Goal: Information Seeking & Learning: Learn about a topic

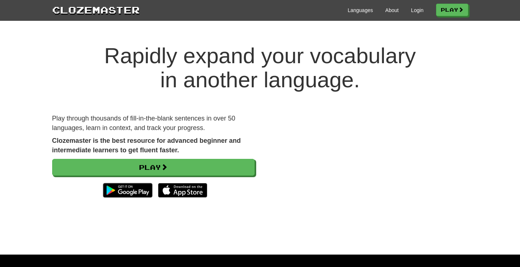
click at [420, 8] on div "Languages About Login Play" at bounding box center [304, 10] width 328 height 14
click at [417, 8] on link "Login" at bounding box center [417, 10] width 12 height 7
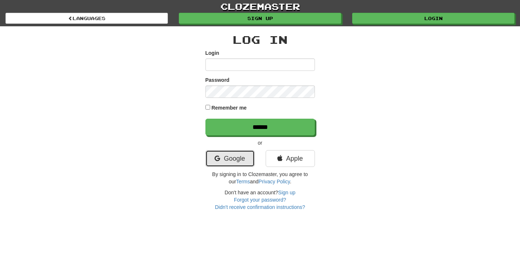
click at [228, 160] on link "Google" at bounding box center [229, 158] width 49 height 17
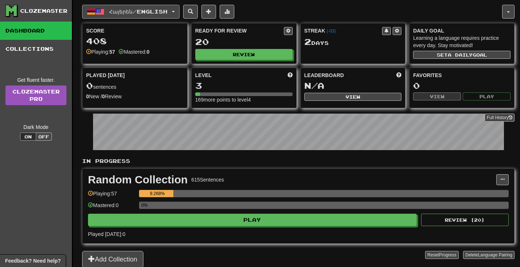
click at [173, 9] on button "Հայերեն / English" at bounding box center [130, 12] width 97 height 14
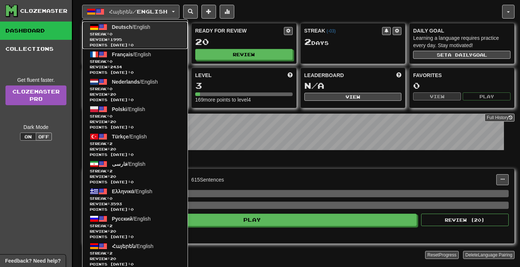
click at [162, 29] on link "Deutsch / English Streak: 0 Review: 1995 Points today: 0" at bounding box center [134, 35] width 105 height 27
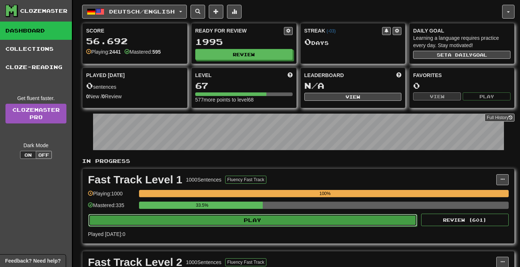
click at [223, 218] on button "Play" at bounding box center [252, 220] width 329 height 12
select select "**"
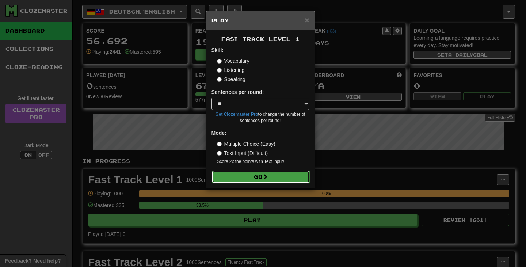
click at [250, 174] on button "Go" at bounding box center [261, 176] width 98 height 12
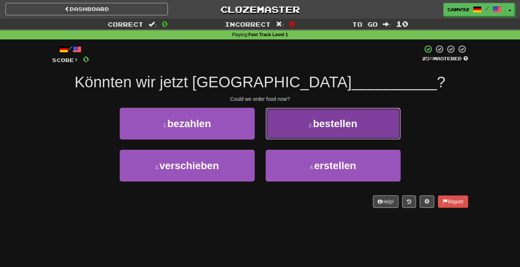
click at [291, 132] on button "2 . bestellen" at bounding box center [333, 124] width 135 height 32
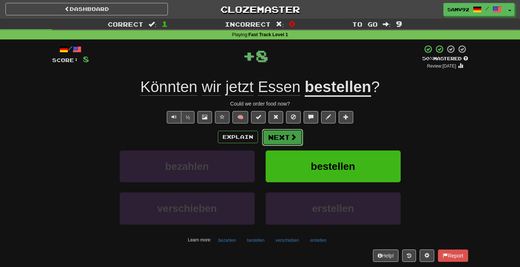
click at [285, 141] on button "Next" at bounding box center [282, 137] width 41 height 17
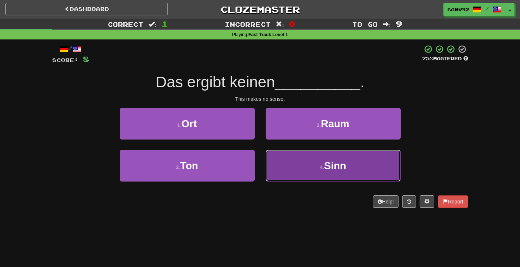
click at [300, 173] on button "4 . Sinn" at bounding box center [333, 166] width 135 height 32
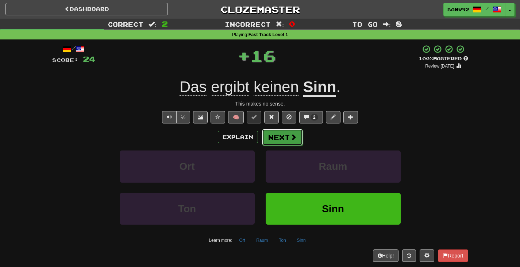
click at [295, 143] on button "Next" at bounding box center [282, 137] width 41 height 17
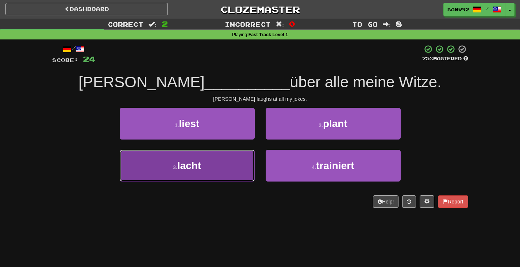
click at [228, 178] on button "3 . lacht" at bounding box center [187, 166] width 135 height 32
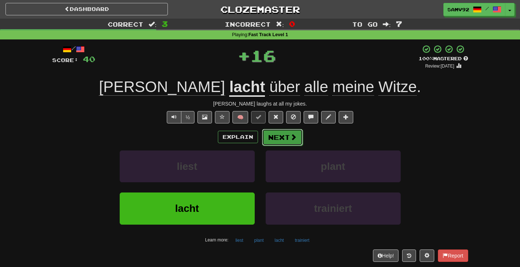
click at [280, 137] on button "Next" at bounding box center [282, 137] width 41 height 17
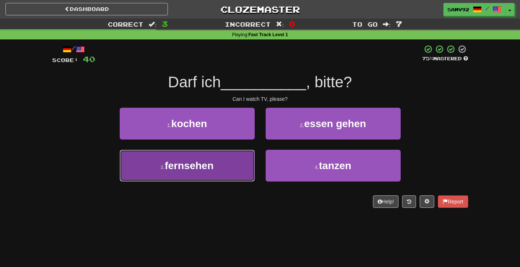
click at [224, 162] on button "3 . fernsehen" at bounding box center [187, 166] width 135 height 32
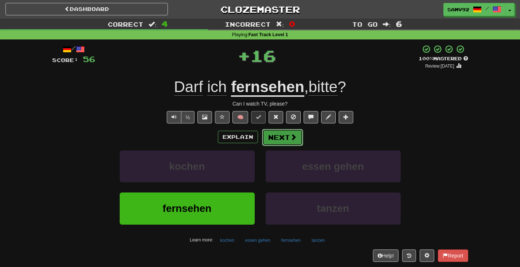
click at [267, 140] on button "Next" at bounding box center [282, 137] width 41 height 17
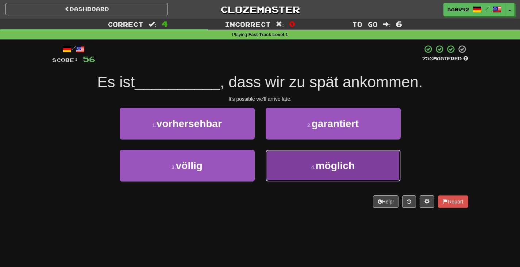
click at [280, 174] on button "4 . möglich" at bounding box center [333, 166] width 135 height 32
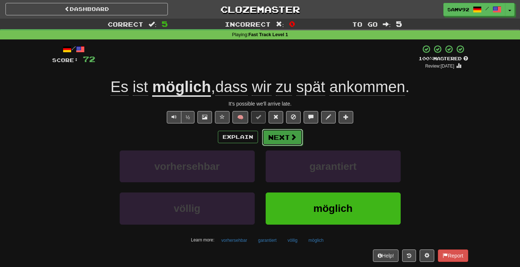
click at [282, 137] on button "Next" at bounding box center [282, 137] width 41 height 17
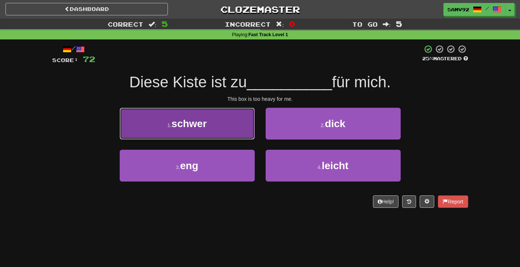
click at [224, 120] on button "1 . schwer" at bounding box center [187, 124] width 135 height 32
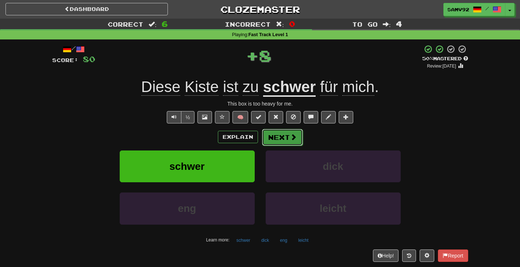
click at [280, 143] on button "Next" at bounding box center [282, 137] width 41 height 17
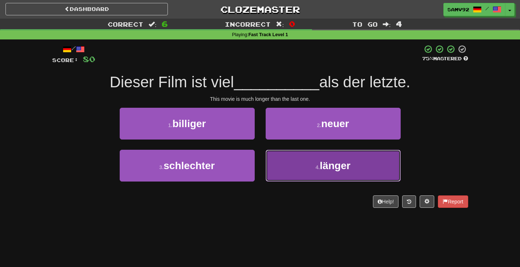
click at [290, 168] on button "4 . länger" at bounding box center [333, 166] width 135 height 32
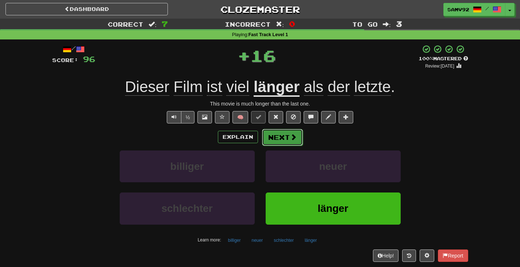
click at [285, 137] on button "Next" at bounding box center [282, 137] width 41 height 17
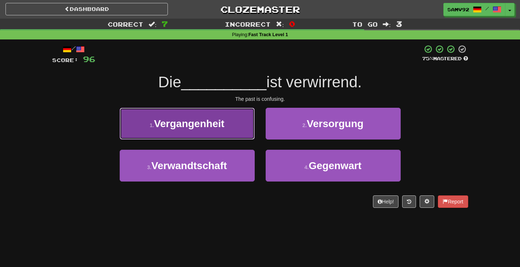
click at [242, 130] on button "1 . Vergangenheit" at bounding box center [187, 124] width 135 height 32
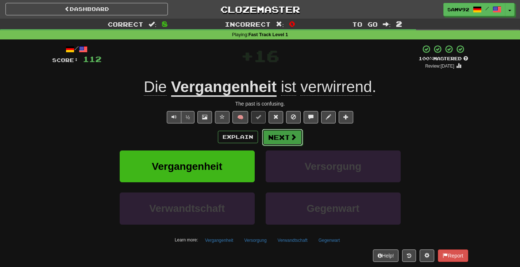
click at [280, 139] on button "Next" at bounding box center [282, 137] width 41 height 17
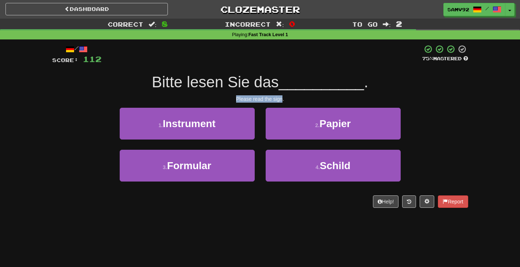
drag, startPoint x: 277, startPoint y: 101, endPoint x: 203, endPoint y: 101, distance: 74.1
click at [203, 101] on div "Please read the sign." at bounding box center [260, 98] width 416 height 7
drag, startPoint x: 256, startPoint y: 102, endPoint x: 211, endPoint y: 102, distance: 44.5
click at [211, 102] on div "Please read the sign." at bounding box center [260, 98] width 416 height 7
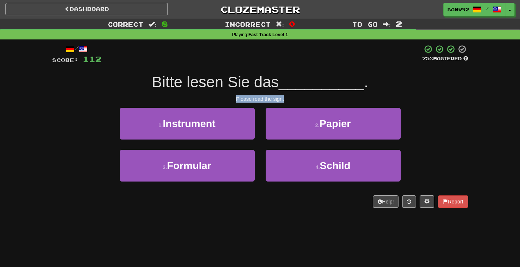
click at [211, 102] on div "Please read the sign." at bounding box center [260, 98] width 416 height 7
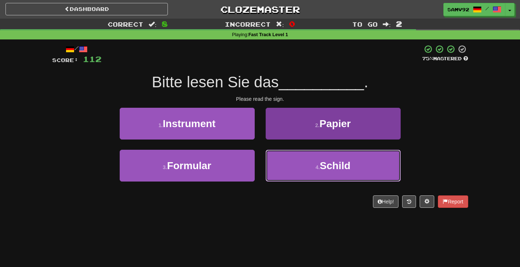
click at [296, 169] on button "4 . Schild" at bounding box center [333, 166] width 135 height 32
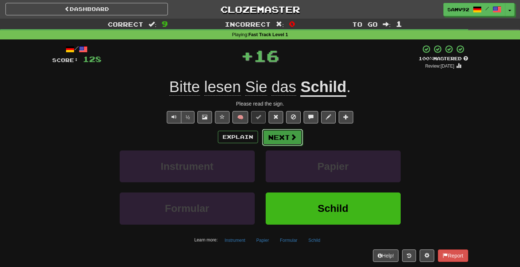
click at [283, 138] on button "Next" at bounding box center [282, 137] width 41 height 17
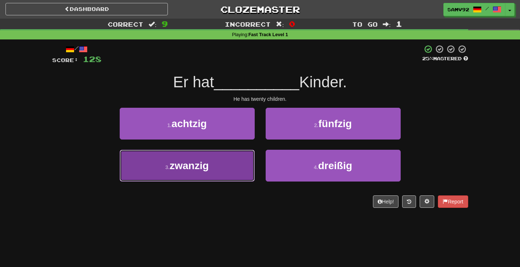
click at [238, 172] on button "3 . zwanzig" at bounding box center [187, 166] width 135 height 32
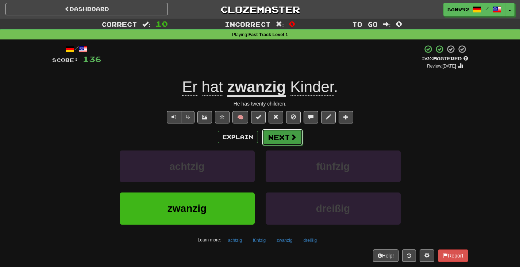
click at [280, 135] on button "Next" at bounding box center [282, 137] width 41 height 17
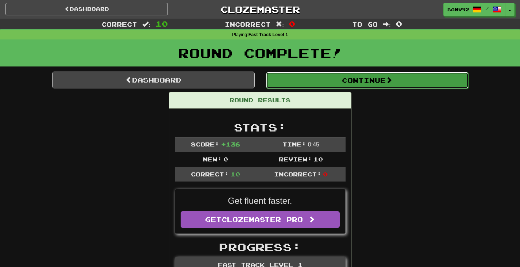
click at [337, 81] on button "Continue" at bounding box center [367, 80] width 203 height 17
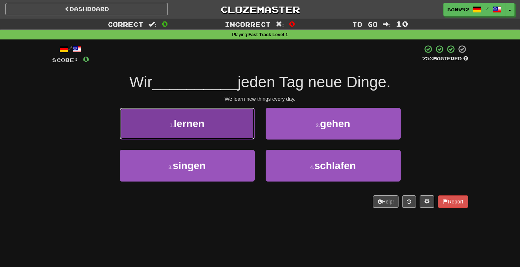
click at [251, 122] on button "1 . lernen" at bounding box center [187, 124] width 135 height 32
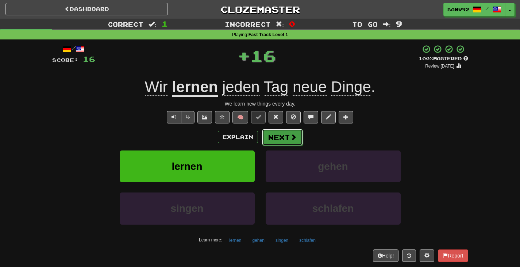
click at [273, 134] on button "Next" at bounding box center [282, 137] width 41 height 17
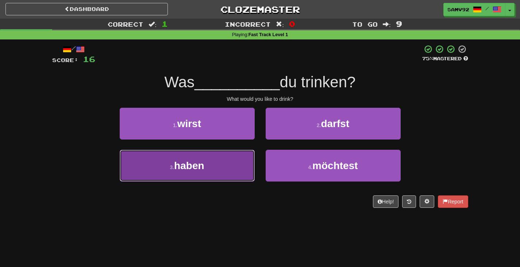
click at [231, 170] on button "3 . haben" at bounding box center [187, 166] width 135 height 32
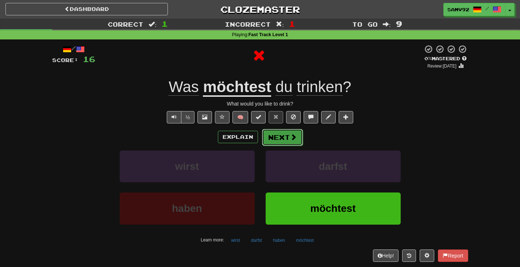
click at [276, 134] on button "Next" at bounding box center [282, 137] width 41 height 17
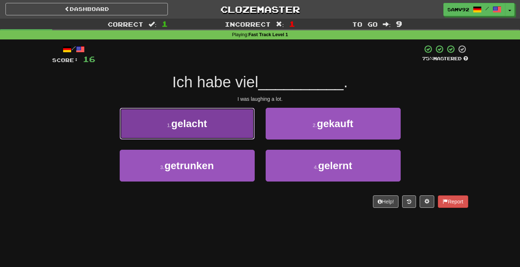
click at [235, 132] on button "1 . gelacht" at bounding box center [187, 124] width 135 height 32
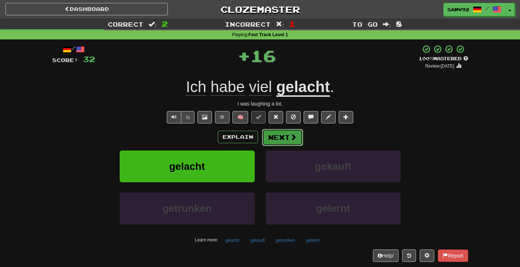
click at [291, 138] on span at bounding box center [293, 137] width 7 height 7
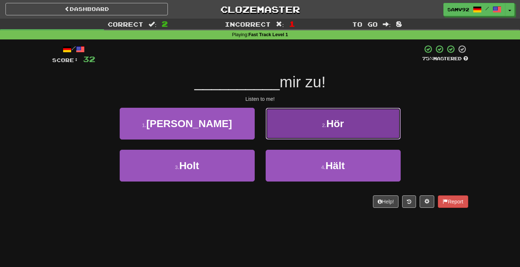
click at [297, 130] on button "2 . Hör" at bounding box center [333, 124] width 135 height 32
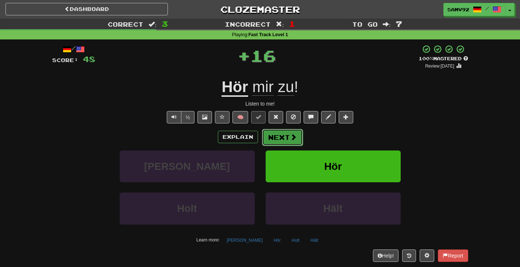
click at [290, 133] on button "Next" at bounding box center [282, 137] width 41 height 17
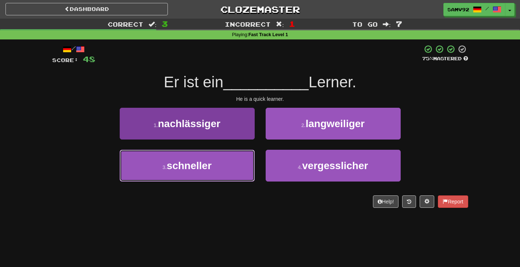
click at [222, 164] on button "3 . schneller" at bounding box center [187, 166] width 135 height 32
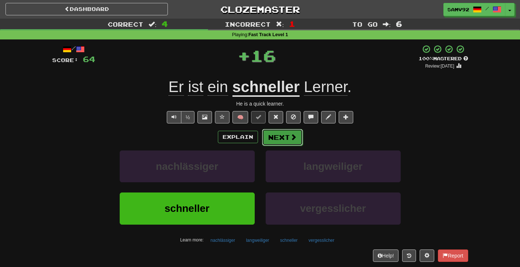
click at [268, 137] on button "Next" at bounding box center [282, 137] width 41 height 17
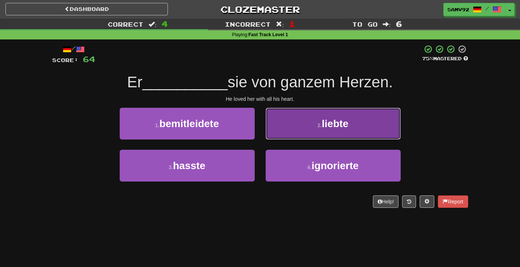
click at [267, 130] on button "2 . liebte" at bounding box center [333, 124] width 135 height 32
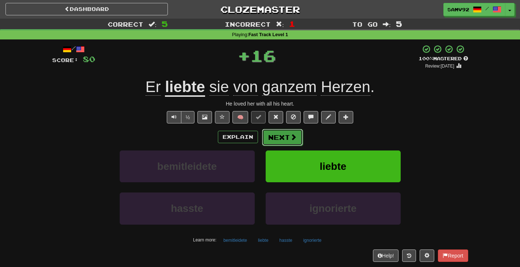
click at [282, 134] on button "Next" at bounding box center [282, 137] width 41 height 17
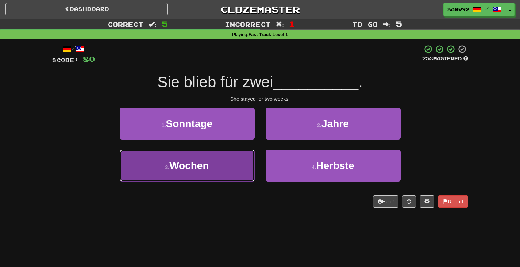
click at [248, 168] on button "3 . Wochen" at bounding box center [187, 166] width 135 height 32
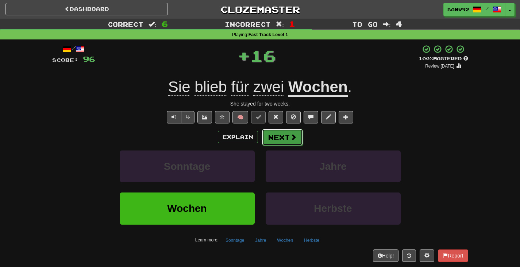
click at [285, 137] on button "Next" at bounding box center [282, 137] width 41 height 17
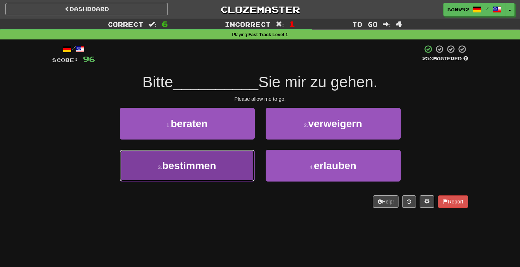
click at [249, 159] on button "3 . bestimmen" at bounding box center [187, 166] width 135 height 32
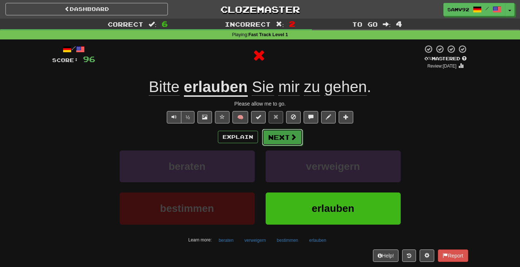
click at [272, 134] on button "Next" at bounding box center [282, 137] width 41 height 17
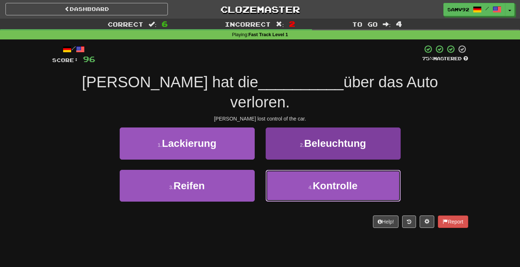
click at [271, 170] on button "4 . Kontrolle" at bounding box center [333, 186] width 135 height 32
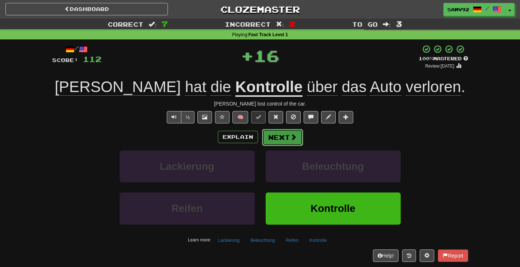
click at [272, 136] on button "Next" at bounding box center [282, 137] width 41 height 17
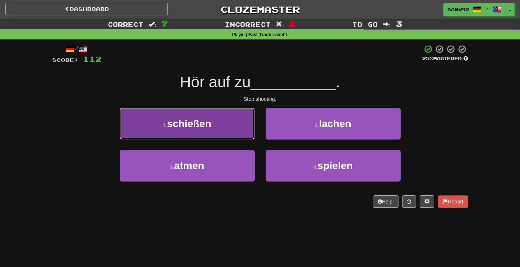
click at [239, 134] on button "1 . schießen" at bounding box center [187, 124] width 135 height 32
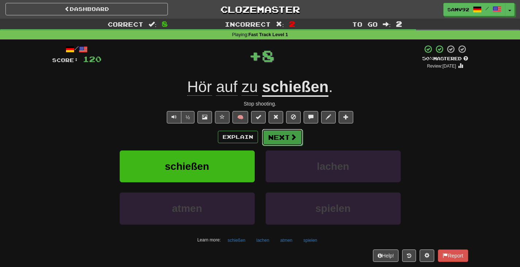
click at [273, 140] on button "Next" at bounding box center [282, 137] width 41 height 17
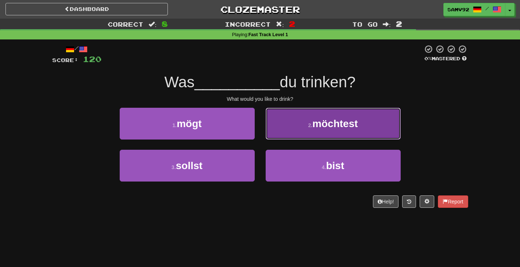
click at [272, 127] on button "2 . möchtest" at bounding box center [333, 124] width 135 height 32
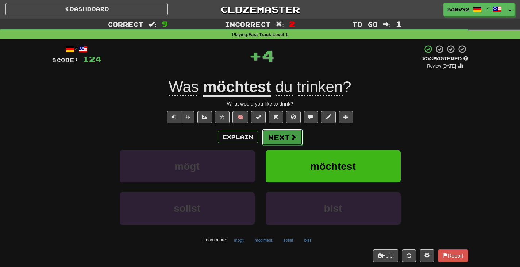
click at [284, 136] on button "Next" at bounding box center [282, 137] width 41 height 17
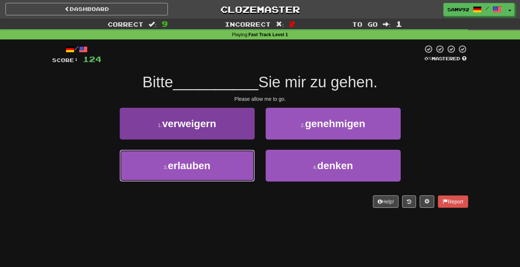
click at [241, 159] on button "3 . erlauben" at bounding box center [187, 166] width 135 height 32
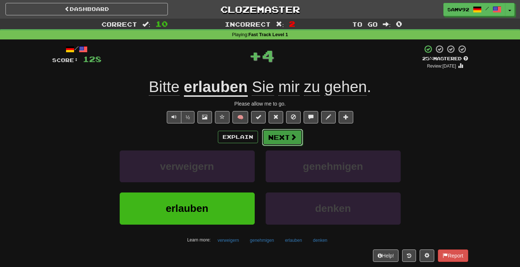
click at [276, 145] on button "Next" at bounding box center [282, 137] width 41 height 17
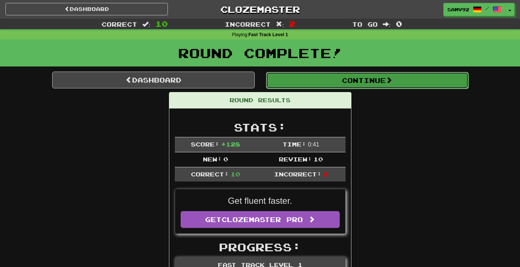
click at [345, 84] on button "Continue" at bounding box center [367, 80] width 203 height 17
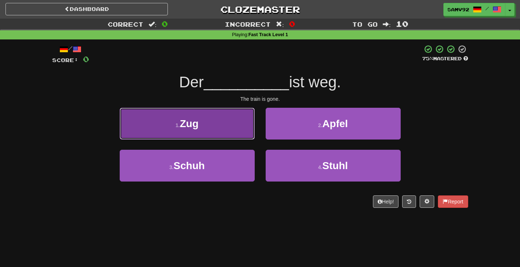
click at [238, 133] on button "1 . Zug" at bounding box center [187, 124] width 135 height 32
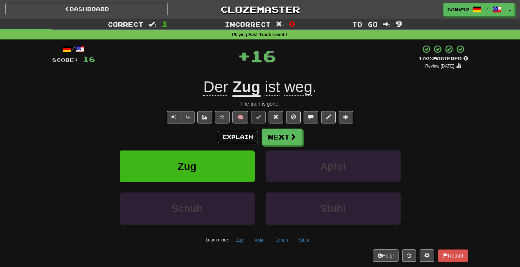
click at [277, 147] on div "Explain Next Zug Apfel Schuh Stuhl Learn more: Zug Apfel Schuh Stuhl" at bounding box center [260, 186] width 416 height 117
click at [280, 142] on button "Next" at bounding box center [282, 137] width 41 height 17
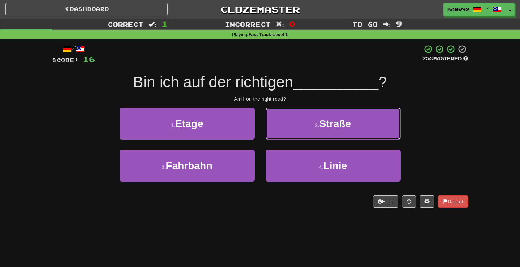
click at [298, 127] on button "2 . Straße" at bounding box center [333, 124] width 135 height 32
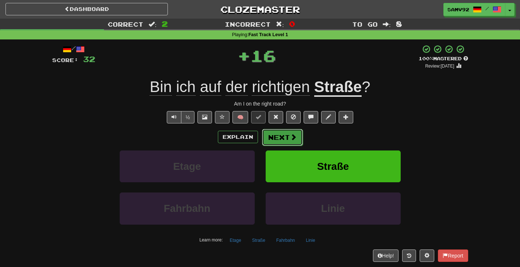
click at [294, 140] on span at bounding box center [293, 137] width 7 height 7
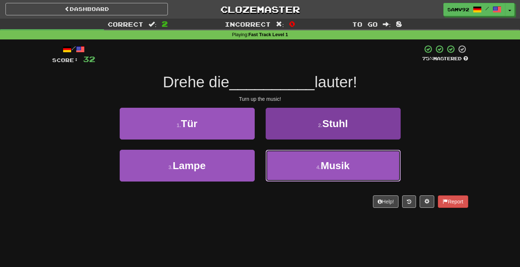
drag, startPoint x: 291, startPoint y: 159, endPoint x: 291, endPoint y: 153, distance: 5.5
click at [291, 158] on button "4 . Musik" at bounding box center [333, 166] width 135 height 32
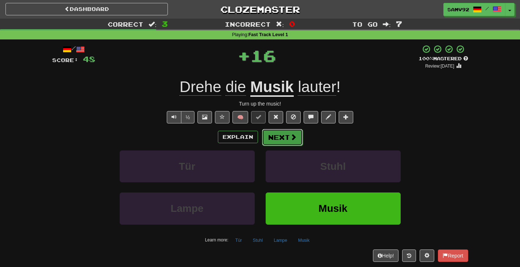
click at [295, 134] on span at bounding box center [293, 137] width 7 height 7
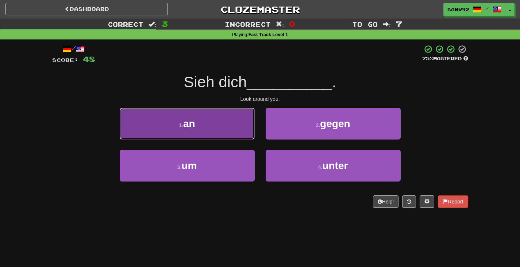
click at [238, 134] on button "1 . an" at bounding box center [187, 124] width 135 height 32
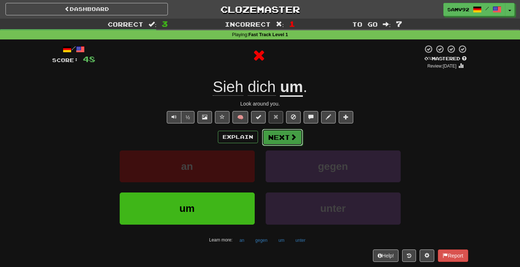
click at [287, 136] on button "Next" at bounding box center [282, 137] width 41 height 17
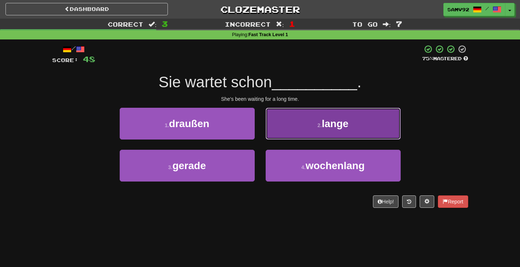
click at [272, 133] on button "2 . lange" at bounding box center [333, 124] width 135 height 32
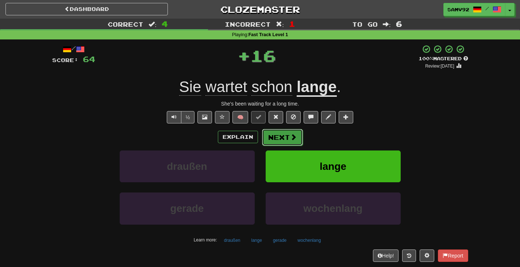
click at [277, 133] on button "Next" at bounding box center [282, 137] width 41 height 17
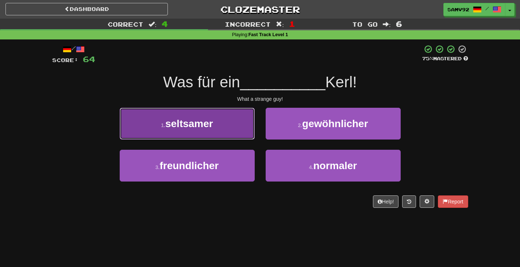
click at [240, 119] on button "1 . seltsamer" at bounding box center [187, 124] width 135 height 32
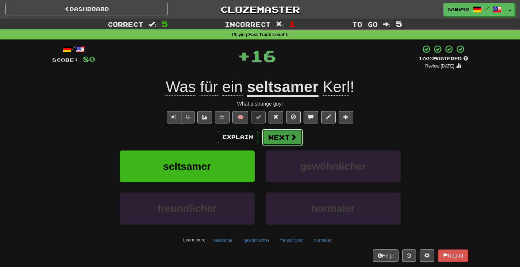
click at [281, 135] on button "Next" at bounding box center [282, 137] width 41 height 17
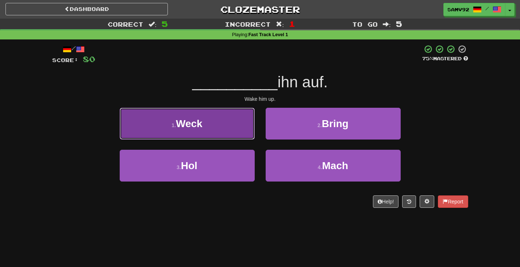
click at [238, 129] on button "1 . Weck" at bounding box center [187, 124] width 135 height 32
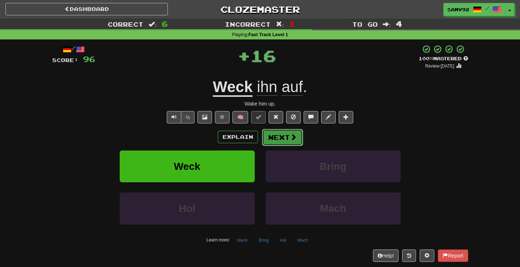
click at [269, 135] on button "Next" at bounding box center [282, 137] width 41 height 17
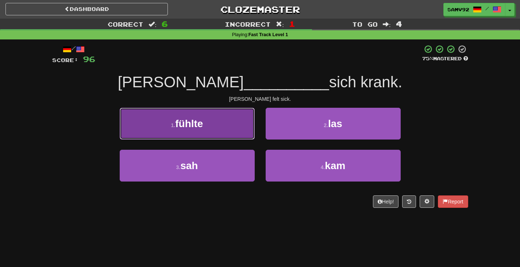
click at [237, 129] on button "1 . fühlte" at bounding box center [187, 124] width 135 height 32
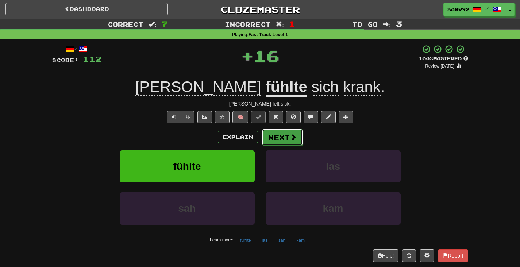
click at [274, 144] on button "Next" at bounding box center [282, 137] width 41 height 17
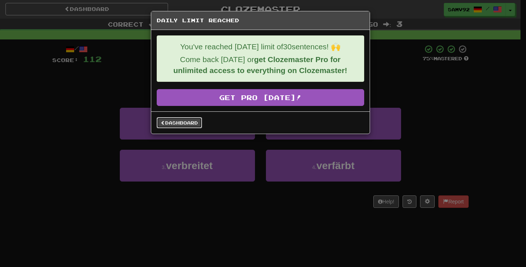
click at [188, 121] on link "Dashboard" at bounding box center [179, 122] width 45 height 11
